Goal: Navigation & Orientation: Find specific page/section

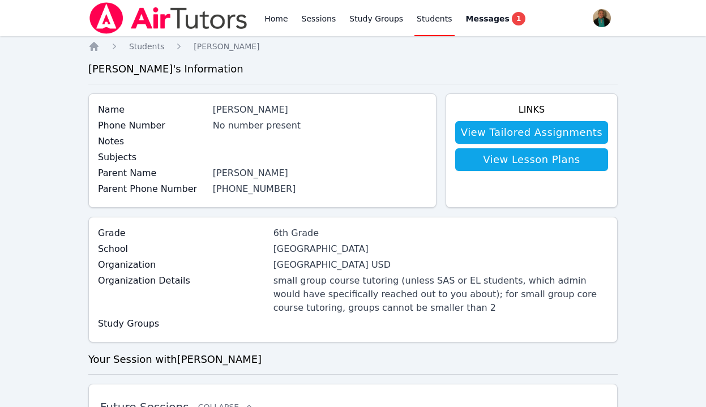
click at [268, 189] on link "[PHONE_NUMBER]" at bounding box center [254, 189] width 83 height 11
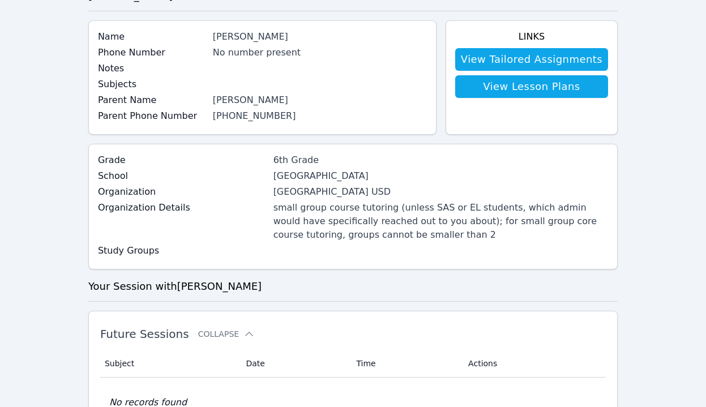
scroll to position [73, 0]
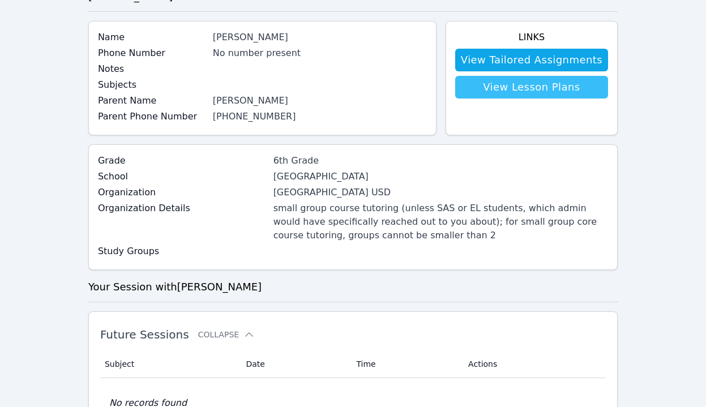
click at [535, 82] on link "View Lesson Plans" at bounding box center [531, 87] width 153 height 23
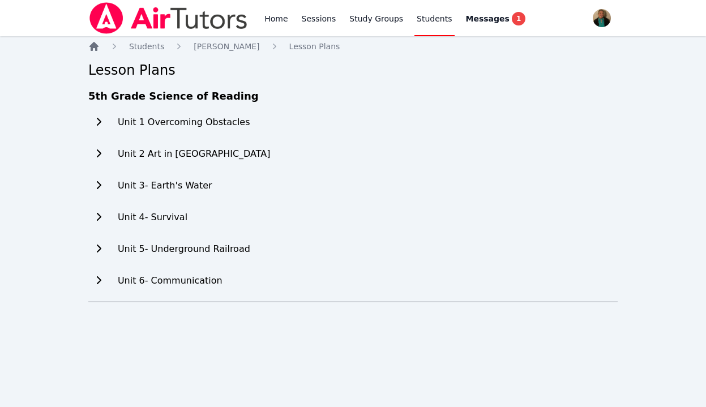
click at [95, 48] on icon "Breadcrumb" at bounding box center [94, 46] width 9 height 9
